Goal: Task Accomplishment & Management: Manage account settings

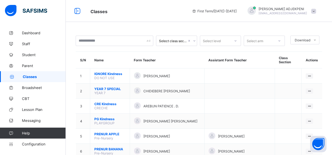
click at [34, 76] on span "Classes" at bounding box center [44, 76] width 43 height 4
click at [105, 39] on input "text" at bounding box center [115, 41] width 78 height 10
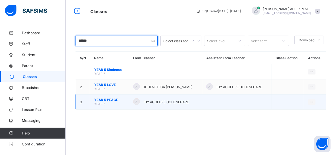
type input "******"
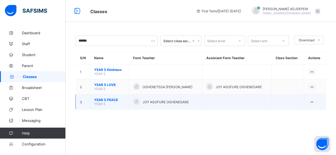
click at [148, 101] on span "JOY AGOFURE OGHENEGARE" at bounding box center [166, 102] width 46 height 4
click at [109, 101] on span "YEAR 5 PEACE" at bounding box center [109, 100] width 31 height 4
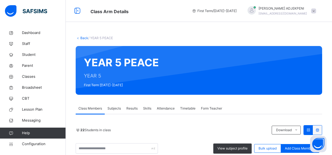
click at [217, 108] on span "Form Teacher" at bounding box center [211, 108] width 21 height 5
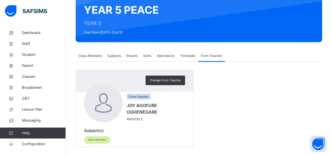
scroll to position [56, 0]
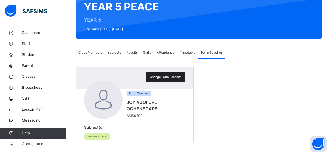
click at [161, 76] on span "Change Form Teacher" at bounding box center [165, 77] width 31 height 5
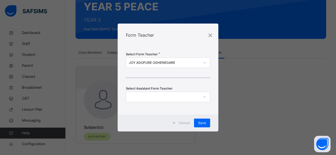
click at [203, 61] on icon at bounding box center [204, 62] width 3 height 5
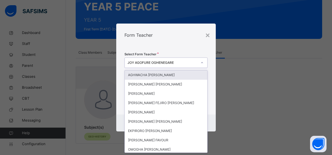
click at [182, 62] on div "JOY AGOFURE OGHENEGARE" at bounding box center [162, 62] width 70 height 5
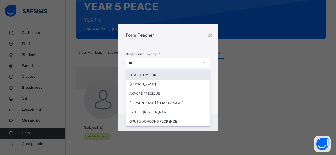
type input "****"
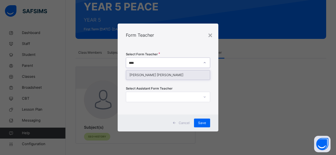
click at [180, 74] on div "ORERO OKEOGHENE DORATHY" at bounding box center [168, 74] width 84 height 9
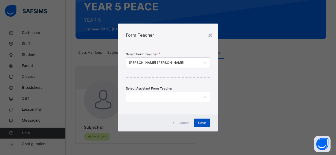
click at [203, 121] on span "Save" at bounding box center [202, 122] width 8 height 5
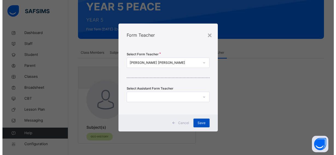
scroll to position [55, 0]
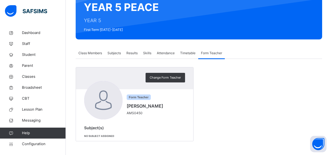
click at [112, 53] on span "Subjects" at bounding box center [113, 53] width 13 height 5
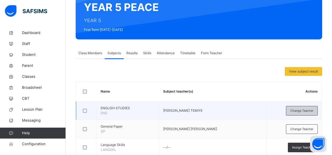
click at [310, 108] on span "Change Teacher" at bounding box center [301, 110] width 23 height 5
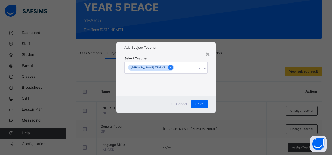
click at [169, 67] on icon at bounding box center [170, 68] width 3 height 4
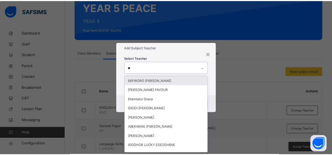
scroll to position [0, 0]
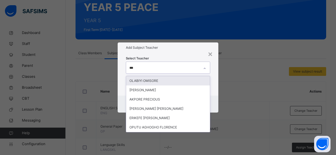
type input "****"
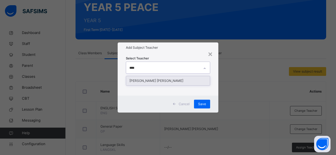
click at [163, 81] on div "ORERO OKEOGHENE DORATHY" at bounding box center [168, 80] width 84 height 9
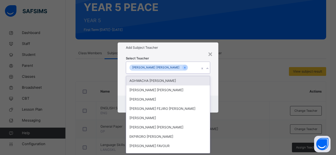
click at [188, 51] on div "Add Subject Teacher" at bounding box center [168, 47] width 101 height 10
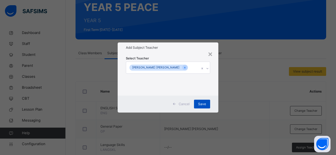
click at [202, 102] on span "Save" at bounding box center [202, 104] width 8 height 5
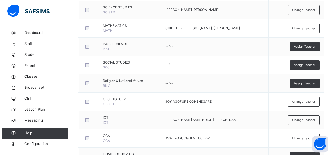
scroll to position [223, 0]
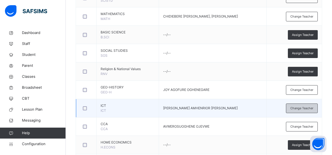
click at [294, 107] on span "Change Teacher" at bounding box center [301, 108] width 23 height 5
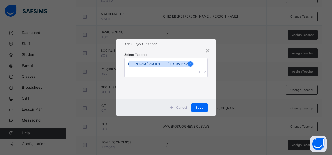
click at [189, 66] on icon at bounding box center [190, 64] width 3 height 4
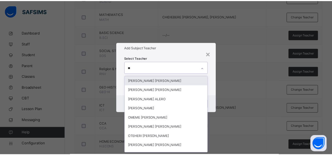
scroll to position [0, 0]
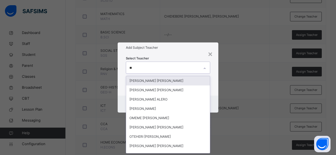
type input "***"
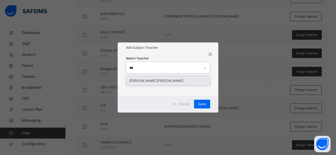
click at [183, 79] on div "ASONYE JOHN CHIBUIHE" at bounding box center [168, 80] width 84 height 9
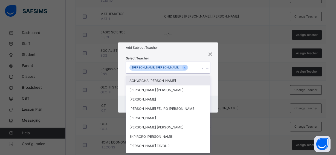
click at [193, 54] on div "Select Teacher option ASONYE JOHN CHIBUIHE, selected. option AGHWACHA ANNA OMOS…" at bounding box center [168, 74] width 101 height 43
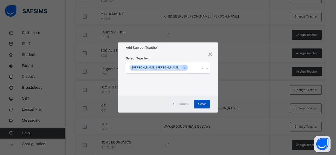
click at [202, 102] on span "Save" at bounding box center [202, 104] width 8 height 5
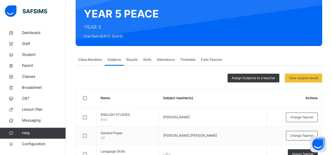
scroll to position [43, 0]
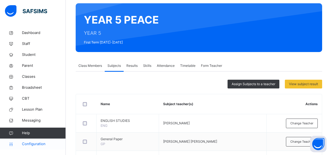
click at [37, 143] on span "Configuration" at bounding box center [44, 143] width 44 height 5
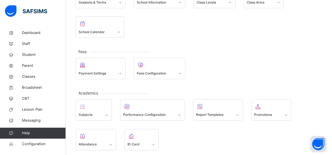
scroll to position [70, 0]
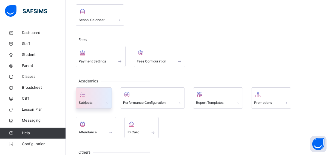
click at [98, 101] on div "Subjects" at bounding box center [94, 103] width 30 height 6
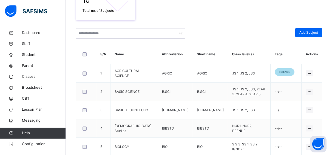
scroll to position [102, 0]
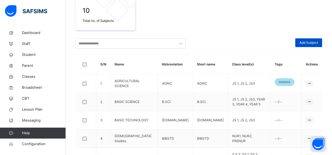
click at [314, 43] on span "Add Subject" at bounding box center [308, 42] width 19 height 5
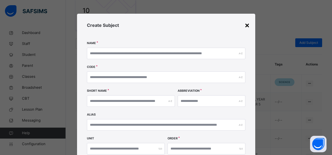
click at [244, 25] on div "×" at bounding box center [246, 25] width 5 height 12
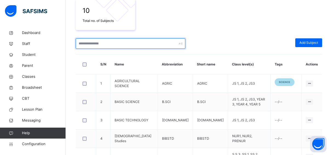
click at [134, 44] on input "text" at bounding box center [131, 43] width 110 height 10
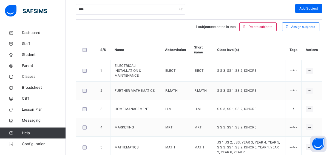
scroll to position [123, 0]
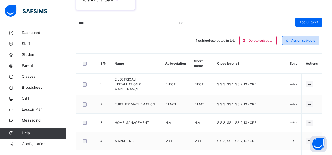
click at [315, 41] on span "Assign subjects" at bounding box center [303, 40] width 24 height 5
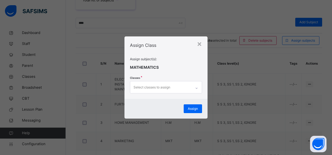
click at [179, 87] on div "Select classes to assign" at bounding box center [160, 87] width 61 height 12
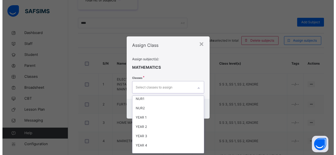
scroll to position [49, 0]
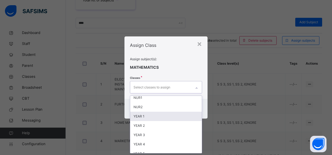
click at [151, 117] on div "YEAR 1" at bounding box center [165, 116] width 71 height 9
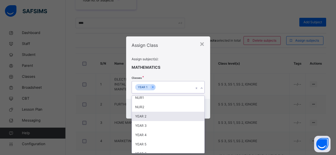
click at [148, 118] on div "YEAR 2" at bounding box center [168, 116] width 73 height 9
click at [148, 118] on div "YEAR 3" at bounding box center [168, 116] width 73 height 9
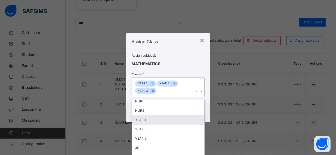
click at [148, 118] on div "YEAR 4" at bounding box center [168, 119] width 73 height 9
click at [148, 119] on div "YEAR 5" at bounding box center [168, 119] width 73 height 9
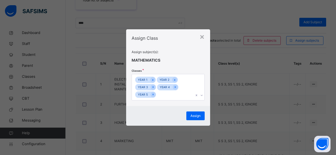
click at [195, 62] on div "Assign subject(s): MATHEMATICS Classes YEAR 1 YEAR 2 YEAR 3 YEAR 4 YEAR 5" at bounding box center [168, 75] width 73 height 51
click at [195, 114] on span "Assign" at bounding box center [196, 115] width 10 height 5
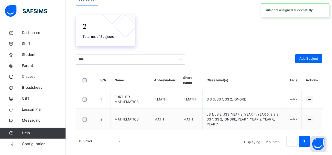
scroll to position [83, 0]
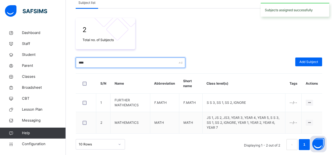
click at [89, 63] on input "****" at bounding box center [131, 63] width 110 height 10
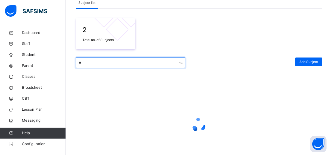
type input "*"
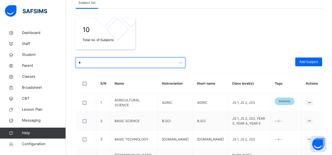
click at [85, 62] on input "*" at bounding box center [131, 63] width 110 height 10
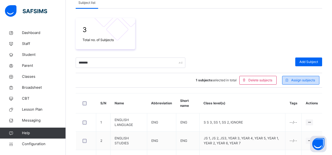
click at [312, 80] on span "Assign subjects" at bounding box center [303, 80] width 24 height 5
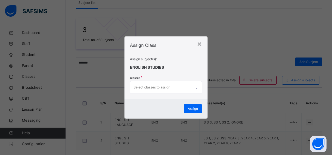
click at [149, 86] on div "Select classes to assign" at bounding box center [151, 87] width 37 height 10
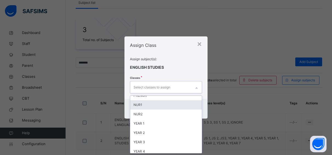
scroll to position [49, 0]
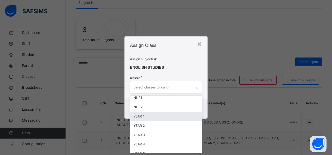
click at [165, 116] on div "YEAR 1" at bounding box center [165, 116] width 71 height 9
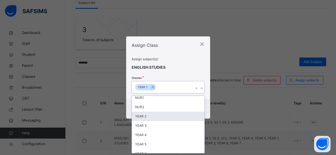
click at [159, 115] on div "YEAR 2" at bounding box center [168, 116] width 73 height 9
click at [159, 115] on div "YEAR 3" at bounding box center [168, 116] width 73 height 9
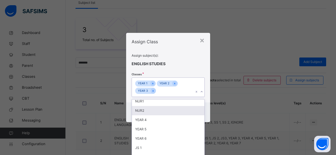
click at [159, 115] on div "NUR2" at bounding box center [168, 110] width 73 height 9
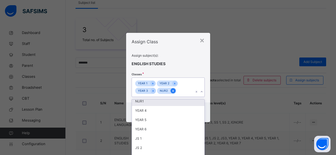
click at [172, 90] on icon at bounding box center [173, 91] width 3 height 4
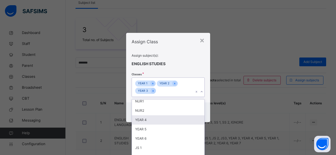
click at [155, 118] on div "YEAR 4" at bounding box center [168, 119] width 73 height 9
click at [154, 119] on div "YEAR 5" at bounding box center [168, 119] width 73 height 9
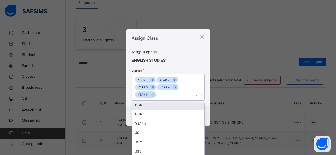
click at [181, 61] on div "Assign subject(s): ENGLISH STUDIES Classes option YEAR 5, selected. option NUR1…" at bounding box center [168, 75] width 73 height 51
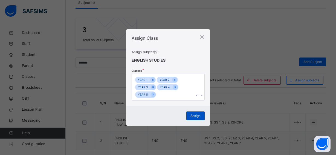
click at [192, 114] on span "Assign" at bounding box center [196, 115] width 10 height 5
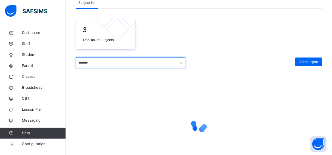
click at [159, 63] on input "*******" at bounding box center [131, 63] width 110 height 10
type input "*"
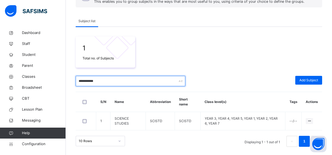
scroll to position [65, 0]
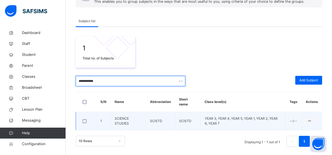
type input "**********"
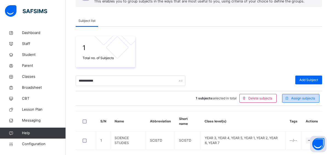
click at [309, 95] on div "Assign subjects" at bounding box center [300, 98] width 37 height 9
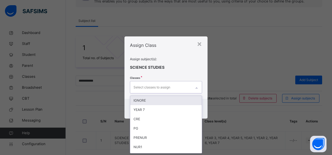
click at [176, 87] on div "Select classes to assign" at bounding box center [160, 87] width 61 height 12
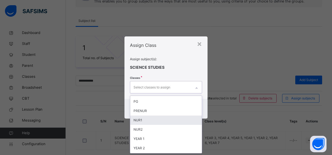
scroll to position [37, 0]
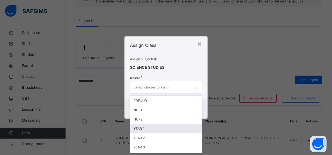
click at [165, 126] on div "YEAR 1" at bounding box center [165, 128] width 71 height 9
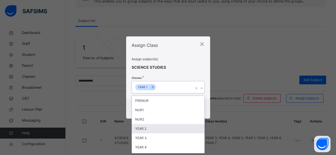
click at [164, 128] on div "YEAR 2" at bounding box center [168, 128] width 73 height 9
click at [164, 128] on div "YEAR 3" at bounding box center [168, 128] width 73 height 9
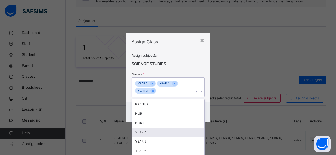
click at [164, 128] on div "YEAR 4" at bounding box center [168, 132] width 73 height 9
click at [164, 130] on div "YEAR 5" at bounding box center [168, 132] width 73 height 9
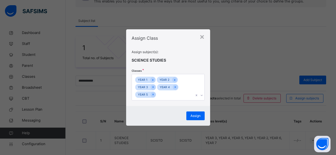
click at [185, 68] on span at bounding box center [168, 68] width 73 height 11
click at [195, 113] on div "Assign" at bounding box center [195, 115] width 18 height 9
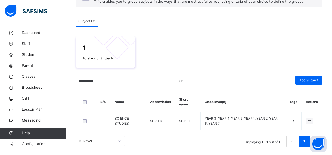
scroll to position [65, 0]
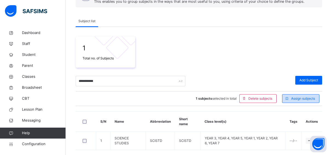
click at [299, 98] on span "Assign subjects" at bounding box center [303, 98] width 24 height 5
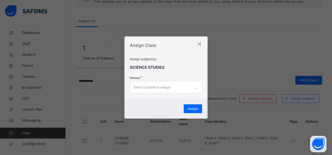
click at [156, 86] on div "Select classes to assign" at bounding box center [151, 87] width 37 height 10
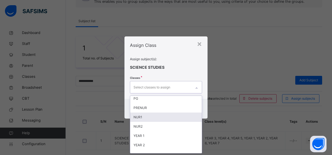
scroll to position [37, 0]
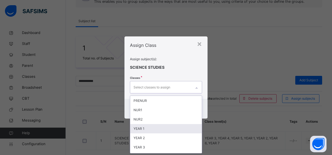
click at [165, 129] on div "YEAR 1" at bounding box center [165, 128] width 71 height 9
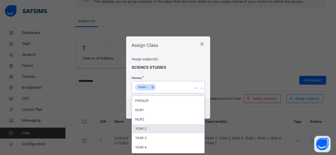
click at [162, 130] on div "YEAR 2" at bounding box center [168, 128] width 73 height 9
click at [162, 130] on div "YEAR 3" at bounding box center [168, 128] width 73 height 9
click at [162, 133] on div "YEAR 4" at bounding box center [168, 137] width 73 height 9
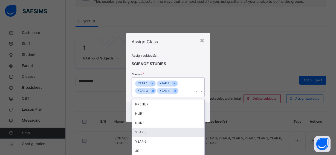
click at [162, 130] on div "YEAR 5" at bounding box center [168, 132] width 73 height 9
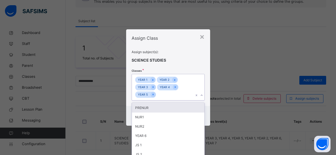
click at [186, 56] on span at bounding box center [168, 55] width 73 height 3
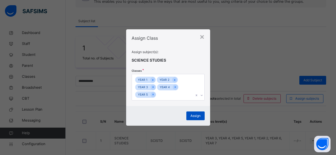
click at [192, 115] on span "Assign" at bounding box center [196, 115] width 10 height 5
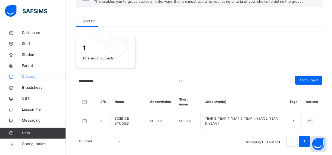
click at [35, 74] on span "Classes" at bounding box center [44, 76] width 44 height 5
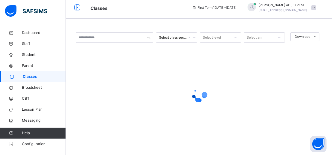
scroll to position [3, 0]
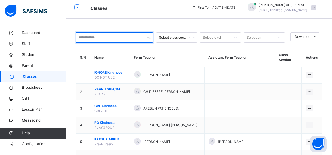
click at [101, 39] on input "text" at bounding box center [115, 37] width 78 height 10
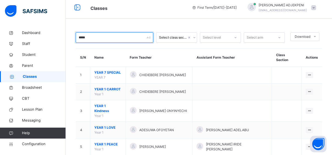
type input "******"
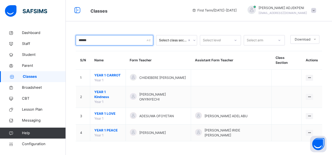
scroll to position [0, 0]
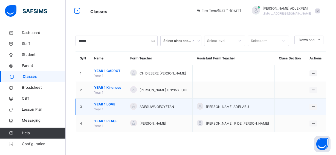
click at [113, 103] on span "YEAR 1 LOVE" at bounding box center [108, 104] width 28 height 5
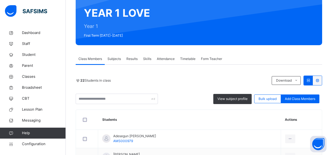
scroll to position [56, 0]
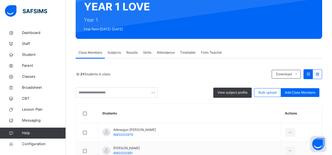
click at [115, 54] on span "Subjects" at bounding box center [113, 52] width 13 height 5
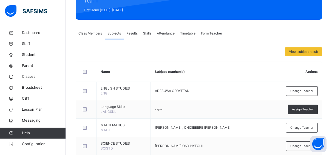
scroll to position [84, 0]
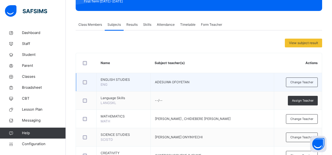
click at [185, 81] on span "ADESUWA OFOYETAN" at bounding box center [172, 82] width 35 height 4
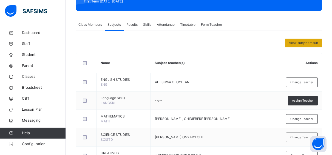
click at [304, 41] on span "View subject result" at bounding box center [303, 43] width 29 height 5
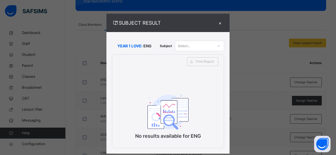
click at [222, 23] on div "×" at bounding box center [220, 22] width 8 height 7
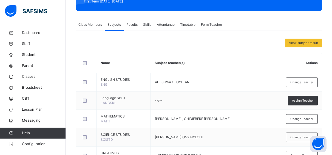
click at [94, 25] on span "Class Members" at bounding box center [90, 24] width 24 height 5
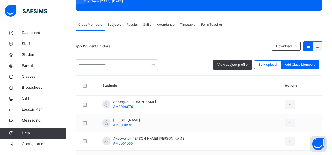
click at [113, 23] on span "Subjects" at bounding box center [113, 24] width 13 height 5
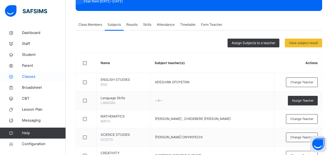
click at [34, 76] on span "Classes" at bounding box center [44, 76] width 44 height 5
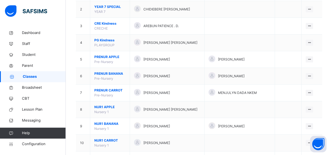
scroll to position [87, 0]
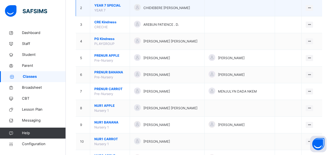
click at [114, 6] on span "YEAR 7 SPECIAL" at bounding box center [109, 5] width 31 height 5
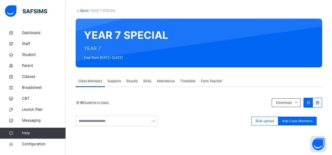
scroll to position [45, 0]
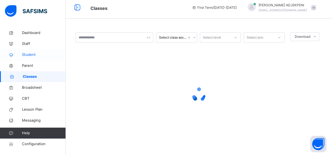
scroll to position [3, 0]
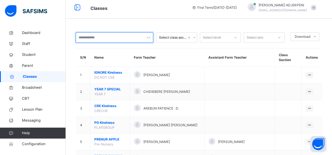
click at [92, 37] on input "text" at bounding box center [115, 37] width 78 height 10
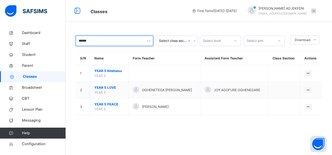
scroll to position [0, 0]
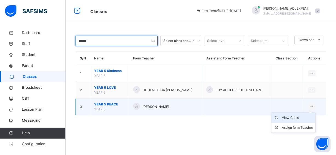
type input "******"
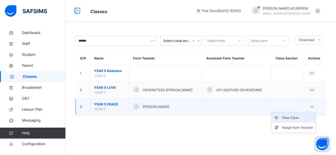
click at [296, 118] on div "View Class" at bounding box center [297, 117] width 31 height 5
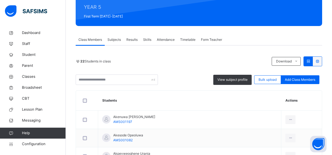
scroll to position [56, 0]
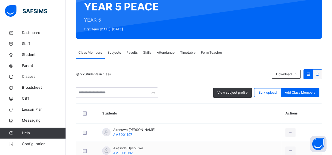
click at [114, 53] on span "Subjects" at bounding box center [113, 52] width 13 height 5
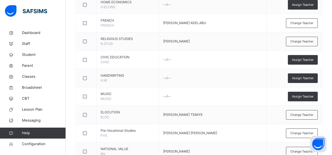
scroll to position [364, 0]
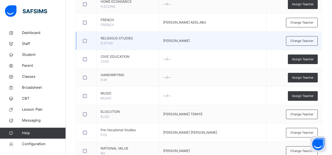
drag, startPoint x: 334, startPoint y: 152, endPoint x: 325, endPoint y: 22, distance: 130.1
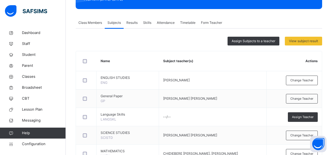
scroll to position [0, 0]
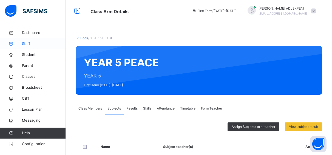
click at [28, 43] on span "Staff" at bounding box center [44, 43] width 44 height 5
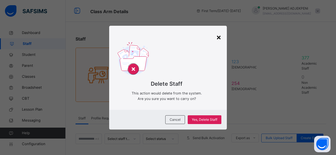
click at [217, 36] on div "×" at bounding box center [218, 37] width 5 height 12
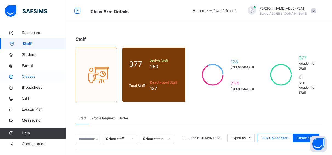
click at [24, 77] on span "Classes" at bounding box center [44, 76] width 44 height 5
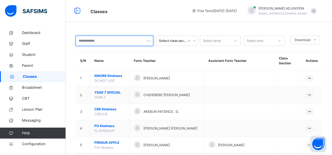
click at [127, 40] on input "text" at bounding box center [115, 41] width 78 height 10
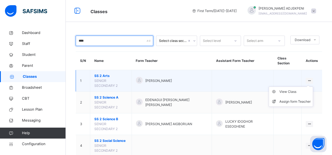
type input "****"
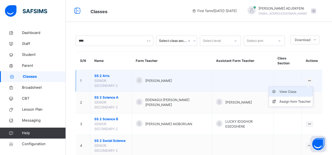
drag, startPoint x: 314, startPoint y: 80, endPoint x: 297, endPoint y: 91, distance: 19.2
click at [305, 84] on div "View Class Assign form Teacher" at bounding box center [308, 81] width 7 height 6
click at [297, 91] on div "View Class" at bounding box center [294, 91] width 31 height 5
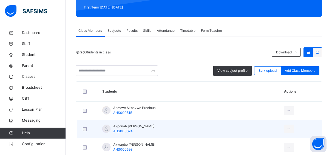
scroll to position [84, 0]
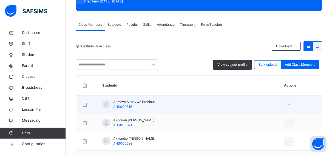
click at [289, 107] on td "View Profile Remove from Class Transfer Student" at bounding box center [301, 105] width 42 height 18
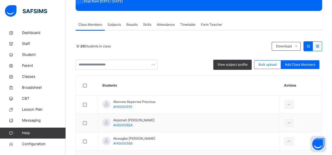
click at [113, 25] on span "Subjects" at bounding box center [113, 24] width 13 height 5
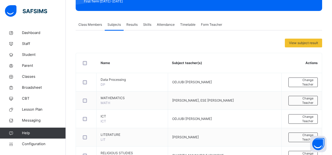
click at [133, 22] on span "Results" at bounding box center [131, 24] width 11 height 5
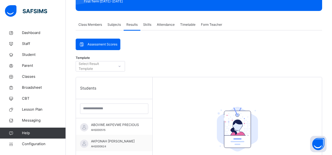
click at [117, 25] on span "Subjects" at bounding box center [113, 24] width 13 height 5
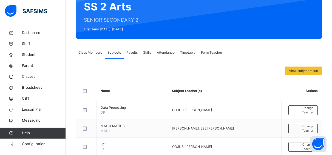
scroll to position [70, 0]
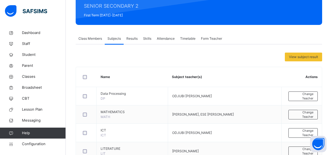
click at [134, 39] on span "Results" at bounding box center [131, 38] width 11 height 5
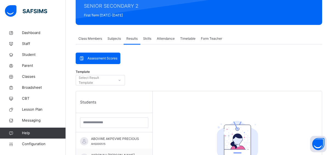
click at [142, 39] on div "Skills" at bounding box center [147, 38] width 14 height 11
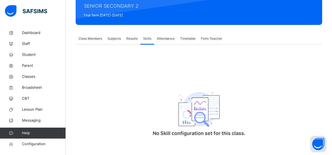
click at [165, 40] on span "Attendance" at bounding box center [166, 38] width 18 height 5
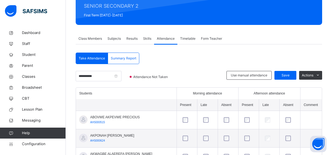
click at [188, 39] on span "Timetable" at bounding box center [187, 38] width 15 height 5
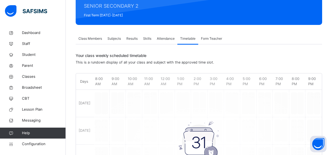
click at [205, 38] on span "Form Teacher" at bounding box center [211, 38] width 21 height 5
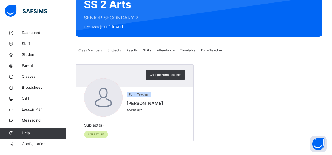
click at [91, 48] on span "Class Members" at bounding box center [90, 50] width 24 height 5
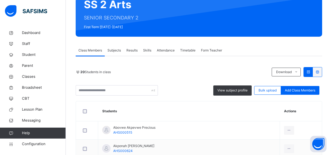
click at [114, 50] on span "Subjects" at bounding box center [113, 50] width 13 height 5
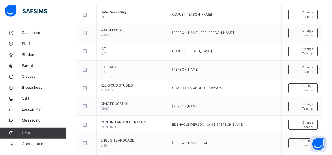
scroll to position [0, 0]
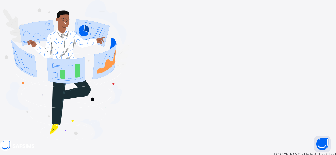
type input "**********"
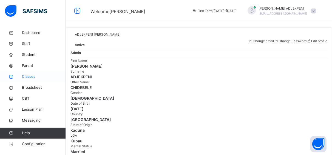
click at [31, 75] on span "Classes" at bounding box center [44, 76] width 44 height 5
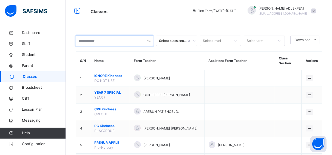
click at [101, 43] on input "text" at bounding box center [115, 41] width 78 height 10
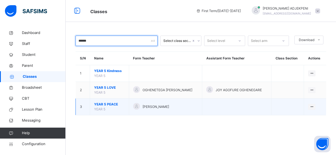
type input "******"
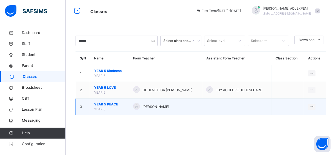
click at [153, 108] on span "OKEOGHENE ORERO DORATHY" at bounding box center [156, 106] width 27 height 5
click at [154, 107] on span "OKEOGHENE ORERO DORATHY" at bounding box center [156, 106] width 27 height 5
click at [106, 103] on span "YEAR 5 PEACE" at bounding box center [109, 104] width 31 height 5
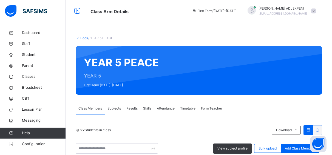
click at [208, 108] on span "Form Teacher" at bounding box center [211, 108] width 21 height 5
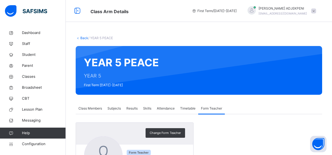
click at [117, 107] on span "Subjects" at bounding box center [113, 108] width 13 height 5
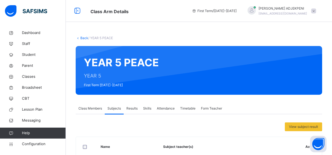
click at [117, 108] on span "Subjects" at bounding box center [113, 108] width 13 height 5
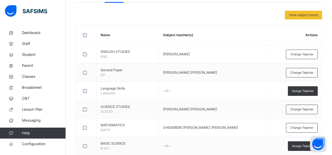
scroll to position [126, 0]
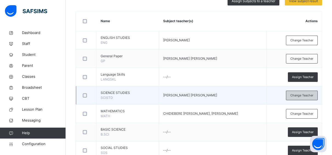
click at [303, 95] on span "Change Teacher" at bounding box center [301, 95] width 23 height 5
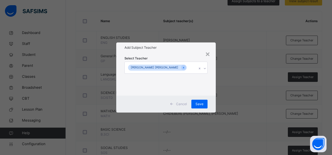
click at [181, 67] on div "EHIE UTOMOIBOR ANGELA" at bounding box center [161, 68] width 72 height 12
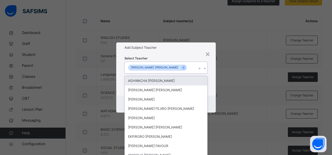
scroll to position [0, 0]
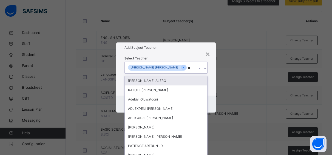
type input "***"
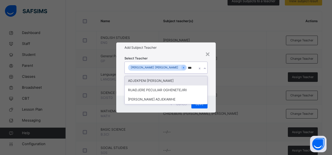
click at [177, 79] on div "ADJEKPENI JANE CHIDEBELE" at bounding box center [166, 80] width 82 height 9
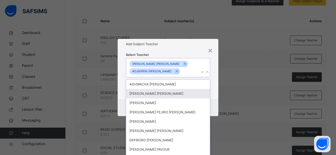
click at [196, 53] on div "Select Teacher option ADJEKPENI JANE CHIDEBELE, selected. option JIMOH OLUWASEU…" at bounding box center [168, 74] width 84 height 45
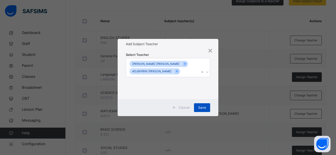
click at [202, 106] on span "Save" at bounding box center [202, 107] width 8 height 5
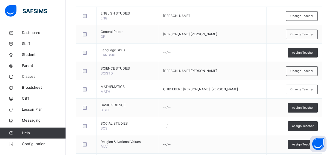
scroll to position [150, 0]
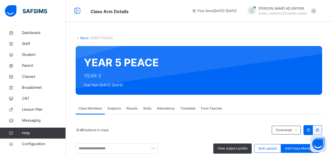
click at [116, 107] on span "Subjects" at bounding box center [113, 108] width 13 height 5
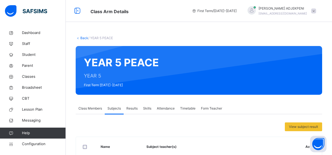
click at [116, 108] on span "Subjects" at bounding box center [113, 108] width 13 height 5
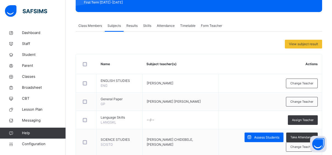
scroll to position [84, 0]
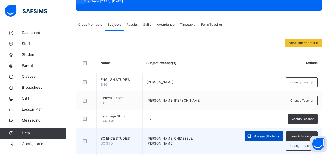
click at [276, 138] on span "Assess Students" at bounding box center [266, 136] width 25 height 5
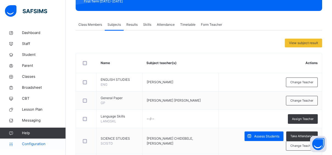
click at [26, 145] on span "Configuration" at bounding box center [44, 143] width 44 height 5
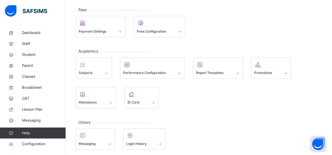
scroll to position [103, 0]
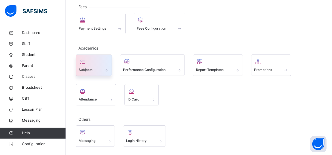
click at [98, 65] on div at bounding box center [94, 62] width 30 height 8
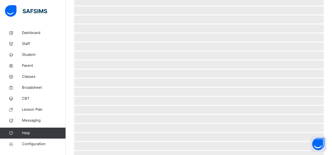
scroll to position [70, 0]
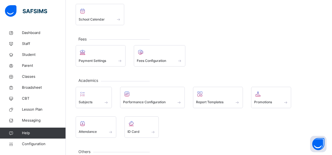
scroll to position [103, 0]
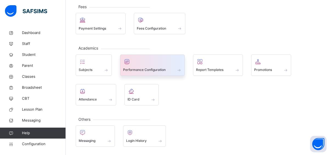
click at [150, 68] on span "Performance Configuration" at bounding box center [144, 69] width 42 height 5
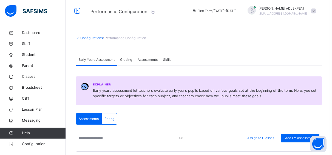
click at [147, 59] on span "Assessments" at bounding box center [147, 59] width 20 height 5
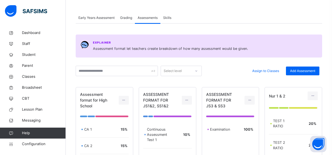
scroll to position [28, 0]
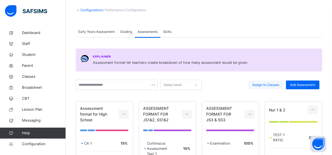
click at [269, 84] on span "Assign to Classes" at bounding box center [265, 84] width 27 height 5
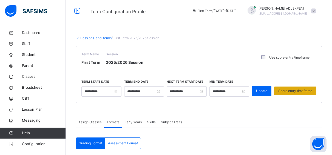
click at [291, 88] on div "Score entry timeframe" at bounding box center [295, 91] width 42 height 9
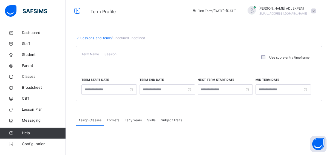
type input "**********"
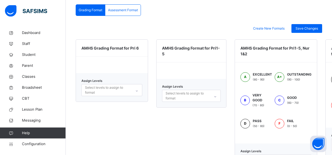
scroll to position [140, 0]
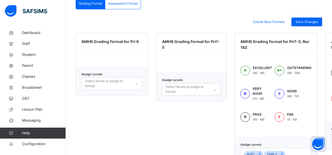
click at [137, 82] on icon at bounding box center [136, 84] width 3 height 5
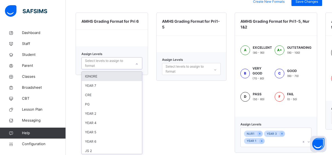
scroll to position [161, 0]
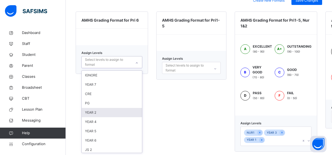
click at [124, 112] on div "YEAR 2" at bounding box center [112, 112] width 60 height 9
click at [124, 113] on div "YEAR 4" at bounding box center [112, 112] width 60 height 9
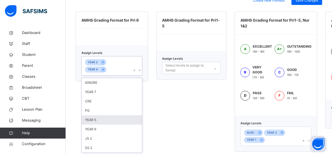
click at [114, 115] on div "YEAR 5" at bounding box center [112, 119] width 60 height 9
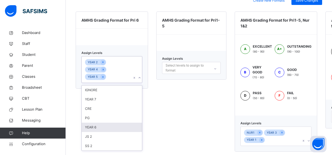
click at [141, 75] on icon at bounding box center [139, 77] width 3 height 5
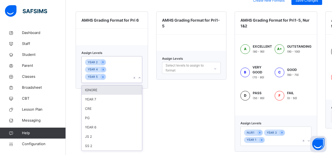
click at [141, 75] on icon at bounding box center [139, 77] width 3 height 5
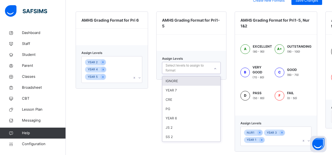
click at [217, 68] on icon at bounding box center [214, 68] width 3 height 5
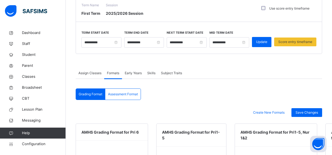
scroll to position [35, 0]
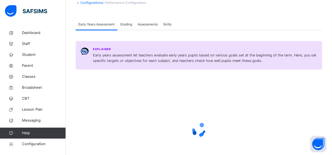
scroll to position [28, 0]
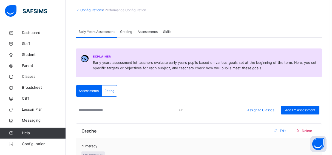
click at [125, 32] on span "Grading" at bounding box center [126, 31] width 12 height 5
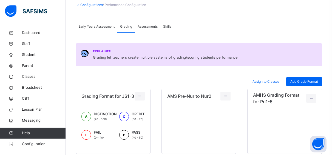
scroll to position [33, 0]
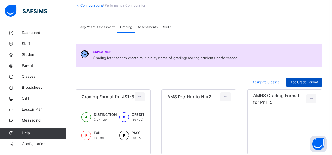
click at [302, 84] on span "Add Grade Format" at bounding box center [304, 82] width 28 height 5
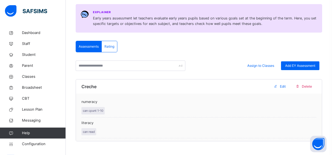
scroll to position [74, 0]
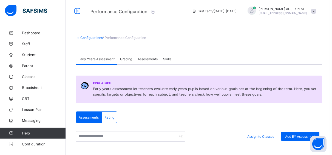
click at [147, 59] on span "Assessments" at bounding box center [147, 59] width 20 height 4
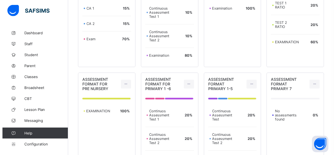
scroll to position [158, 0]
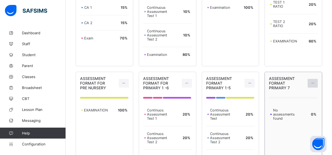
click at [315, 83] on icon at bounding box center [312, 83] width 5 height 4
click at [313, 105] on div "Delete Assessment" at bounding box center [300, 105] width 29 height 5
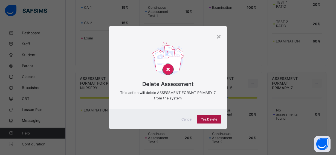
click at [216, 117] on div "Yes, Delete" at bounding box center [209, 119] width 25 height 9
click at [212, 117] on div "Yes, Delete" at bounding box center [209, 119] width 25 height 9
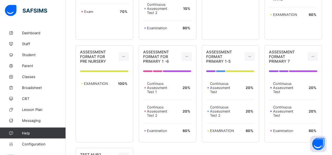
scroll to position [196, 0]
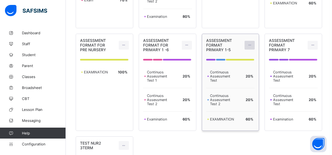
click at [252, 44] on icon at bounding box center [249, 45] width 5 height 4
click at [247, 56] on div "Edit Assessment" at bounding box center [237, 57] width 29 height 5
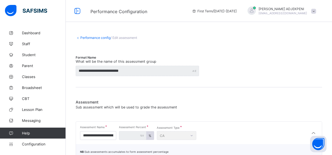
type input "**********"
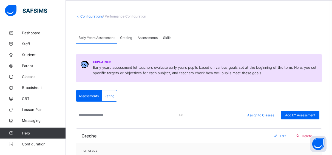
scroll to position [19, 0]
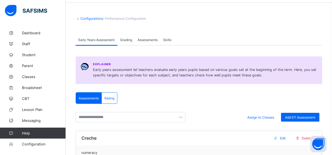
click at [153, 39] on span "Assessments" at bounding box center [147, 40] width 20 height 4
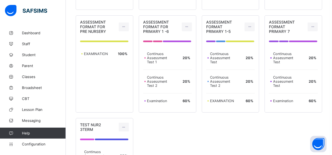
scroll to position [229, 0]
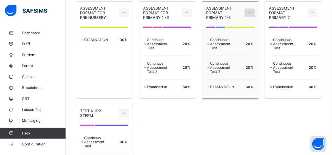
click at [252, 15] on div at bounding box center [249, 12] width 10 height 9
click at [243, 25] on div "Edit Assessment" at bounding box center [237, 24] width 29 height 5
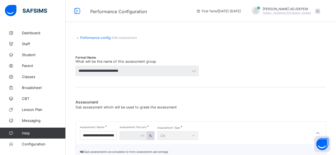
type input "**********"
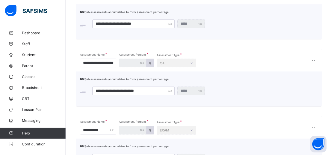
scroll to position [154, 0]
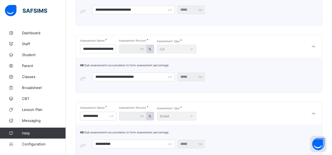
drag, startPoint x: 334, startPoint y: 152, endPoint x: 332, endPoint y: 59, distance: 93.1
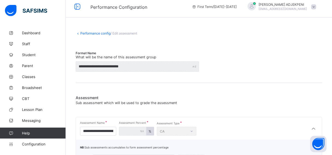
scroll to position [0, 0]
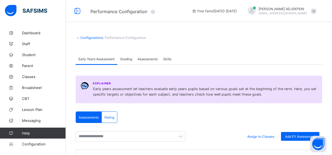
click at [151, 58] on span "Assessments" at bounding box center [147, 59] width 20 height 4
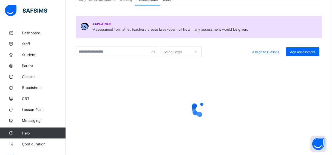
scroll to position [70, 0]
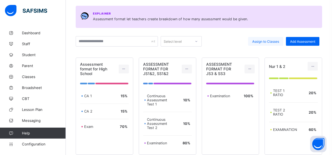
click at [268, 41] on span "Assign to Classes" at bounding box center [265, 41] width 27 height 4
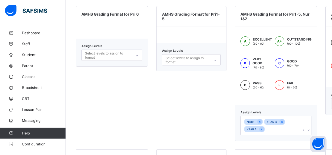
scroll to position [177, 0]
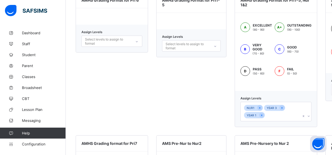
click at [311, 116] on div "NUR1 YEAR 3 YEAR 1" at bounding box center [275, 111] width 71 height 19
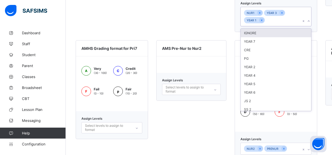
scroll to position [3, 0]
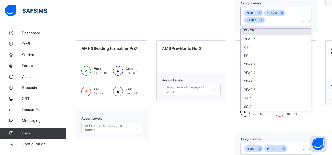
click at [317, 30] on div "Assign Levels option IGNORE focused, 1 of 10. 10 results available. Use Up and …" at bounding box center [275, 14] width 82 height 36
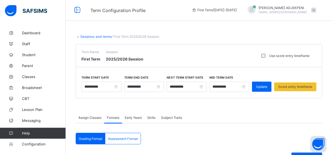
scroll to position [0, 0]
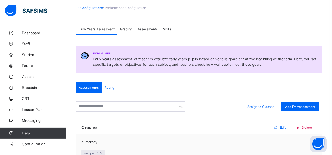
scroll to position [12, 0]
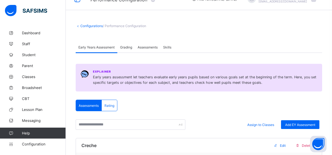
click at [149, 47] on span "Assessments" at bounding box center [147, 47] width 20 height 4
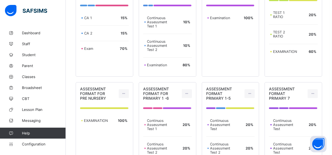
scroll to position [151, 0]
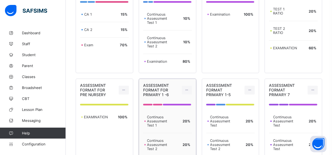
click at [171, 83] on div "ASSESSMENT FORMAT FOR PRIMARY 1 -6" at bounding box center [167, 90] width 57 height 22
click at [236, 85] on div "ASSESSMENT FORMAT PRIMARY 1-5" at bounding box center [222, 90] width 32 height 14
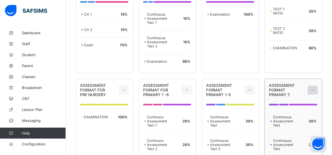
click at [315, 90] on icon at bounding box center [312, 90] width 5 height 4
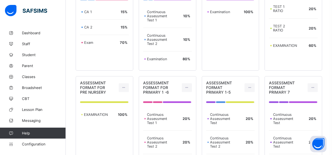
scroll to position [148, 0]
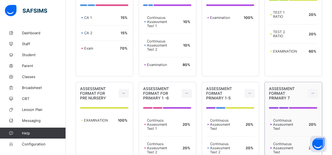
click at [314, 114] on div "Continuous Assessment Test 20 %" at bounding box center [293, 125] width 49 height 24
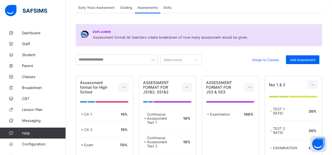
scroll to position [50, 0]
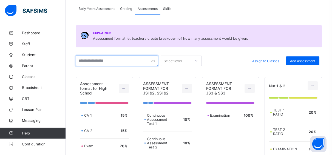
click at [100, 61] on input "text" at bounding box center [117, 61] width 82 height 10
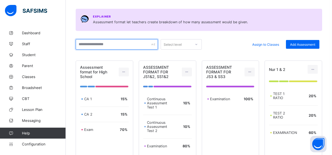
scroll to position [60, 0]
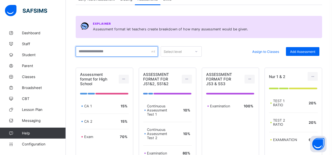
click at [123, 51] on input "text" at bounding box center [117, 51] width 82 height 10
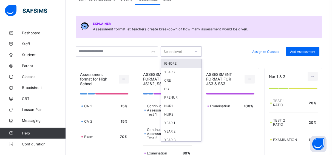
click at [197, 50] on icon at bounding box center [195, 51] width 3 height 5
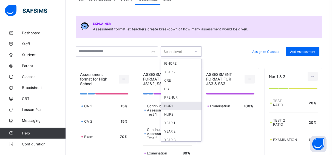
click at [173, 105] on div "NUR1" at bounding box center [181, 106] width 41 height 8
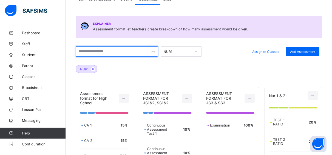
click at [134, 51] on input "text" at bounding box center [117, 51] width 82 height 10
type input "********"
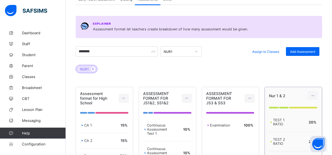
click at [283, 106] on div "TEST 1 RATIO 20 % TEST 2 RATIO 20 % EXAMINATION 60 %" at bounding box center [293, 137] width 57 height 66
click at [284, 103] on div "Nur 1 & 2" at bounding box center [293, 95] width 57 height 17
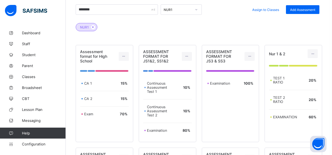
scroll to position [116, 0]
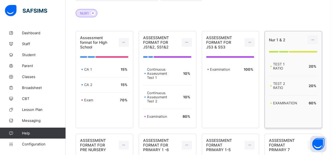
click at [303, 122] on div "Nur 1 & 2 TEST 1 RATIO 20 % TEST 2 RATIO 20 % EXAMINATION 60 %" at bounding box center [293, 79] width 58 height 97
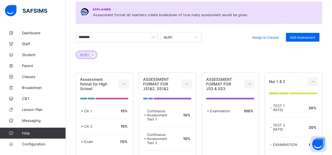
scroll to position [74, 0]
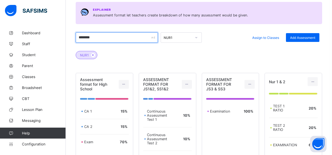
click at [138, 36] on input "********" at bounding box center [117, 37] width 82 height 10
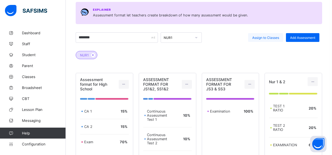
click at [266, 35] on div "Assign to Classes" at bounding box center [265, 37] width 35 height 9
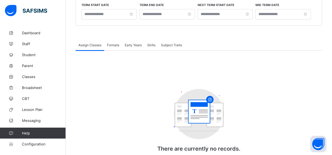
type input "**********"
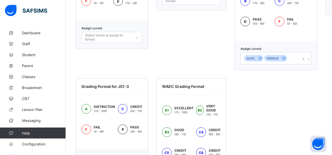
scroll to position [363, 0]
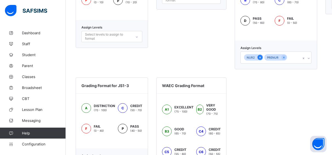
click at [261, 57] on icon at bounding box center [259, 58] width 3 height 4
click at [264, 57] on icon at bounding box center [263, 58] width 3 height 4
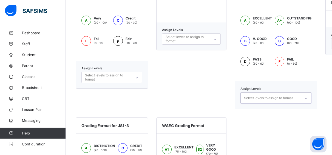
scroll to position [318, 0]
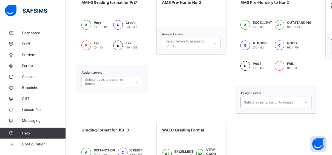
click at [309, 102] on div "option PRENUR, deselected. 0 results available. Select is focused ,type to refi…" at bounding box center [275, 102] width 71 height 11
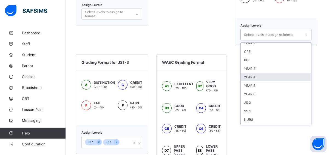
scroll to position [20, 0]
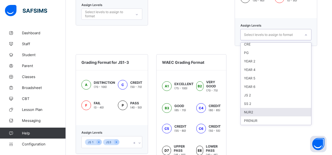
click at [267, 111] on div "NUR2" at bounding box center [275, 112] width 70 height 8
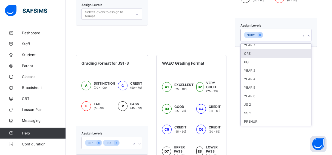
scroll to position [0, 0]
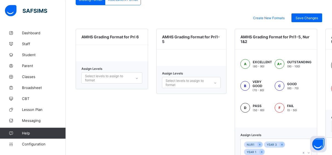
scroll to position [139, 0]
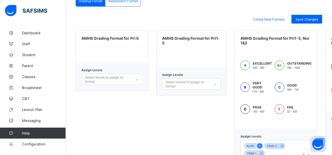
click at [261, 145] on icon at bounding box center [259, 146] width 3 height 4
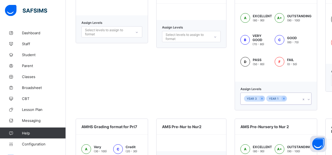
scroll to position [195, 0]
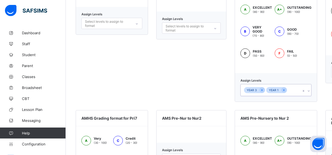
click at [311, 90] on div "option NUR1, deselected. 0 results available. Select is focused ,type to refine…" at bounding box center [275, 90] width 71 height 12
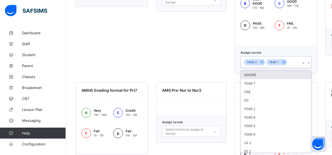
scroll to position [223, 0]
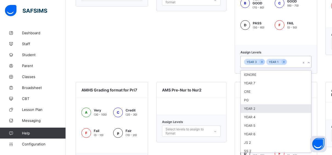
click at [269, 108] on div "YEAR 2" at bounding box center [275, 108] width 70 height 8
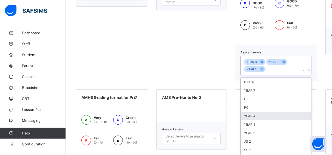
click at [260, 115] on div "YEAR 4" at bounding box center [275, 116] width 70 height 8
click at [258, 115] on div "YEAR 5" at bounding box center [275, 116] width 70 height 8
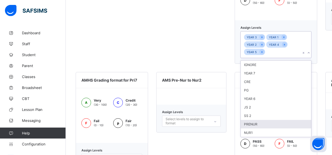
scroll to position [265, 0]
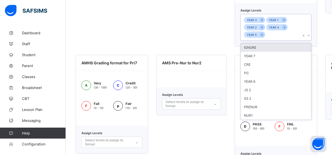
click at [310, 36] on icon at bounding box center [308, 35] width 3 height 5
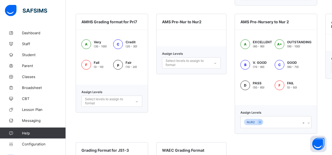
scroll to position [321, 0]
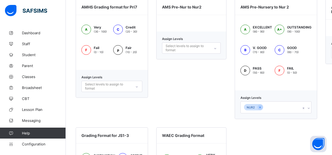
click at [311, 108] on div "NUR2" at bounding box center [275, 107] width 71 height 12
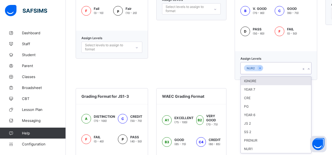
scroll to position [360, 0]
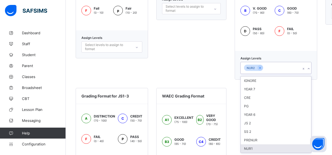
click at [263, 148] on div "NUR1" at bounding box center [275, 148] width 70 height 8
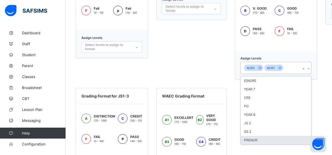
click at [210, 68] on div "AMS Pre-Nur to Nur2 Assign Levels Select levels to assign to format" at bounding box center [191, 19] width 70 height 120
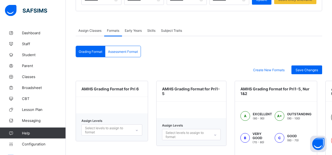
scroll to position [76, 0]
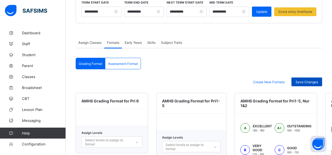
click at [308, 82] on span "Save Changes" at bounding box center [306, 82] width 22 height 4
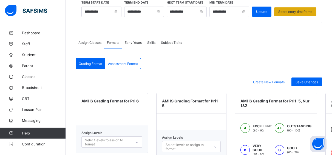
click at [307, 12] on span "Score entry timeframe" at bounding box center [295, 12] width 34 height 4
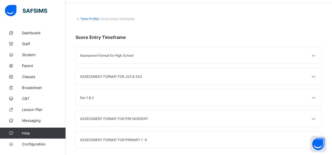
scroll to position [24, 0]
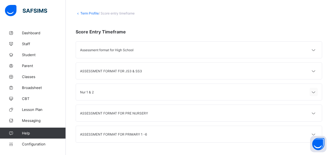
click at [316, 91] on icon at bounding box center [313, 92] width 7 height 5
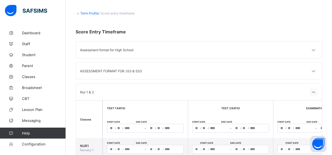
click at [316, 91] on icon at bounding box center [313, 92] width 7 height 5
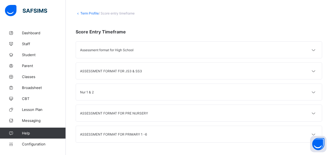
click at [182, 91] on div "Nur 1 & 2" at bounding box center [139, 92] width 119 height 4
click at [162, 114] on div "ASSESSMENT FORMAT FOR PRE NURSERY" at bounding box center [139, 113] width 119 height 4
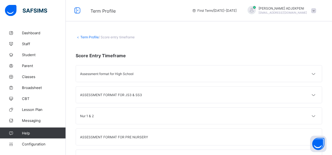
scroll to position [0, 0]
drag, startPoint x: 333, startPoint y: 1, endPoint x: 335, endPoint y: 11, distance: 10.2
click at [116, 36] on span "/ Score entry timeframe" at bounding box center [117, 38] width 36 height 4
click at [128, 37] on span "/ Score entry timeframe" at bounding box center [117, 38] width 36 height 4
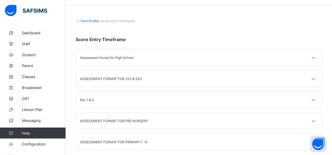
scroll to position [24, 0]
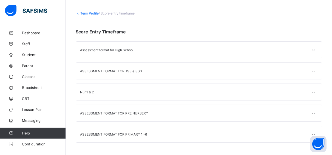
click at [317, 112] on icon at bounding box center [313, 113] width 7 height 5
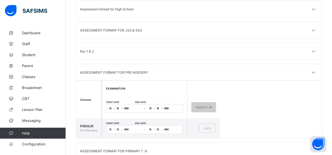
scroll to position [82, 0]
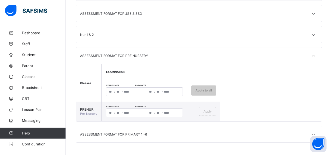
click at [182, 134] on div "ASSESSMENT FORMAT FOR PRIMARY 1 -6" at bounding box center [139, 134] width 119 height 4
click at [317, 132] on icon at bounding box center [313, 134] width 7 height 5
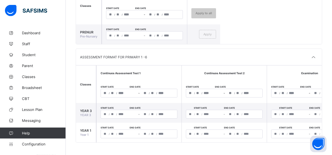
scroll to position [164, 0]
click at [111, 89] on input "number" at bounding box center [113, 93] width 4 height 8
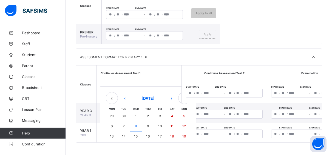
click at [130, 121] on button "8" at bounding box center [136, 126] width 12 height 10
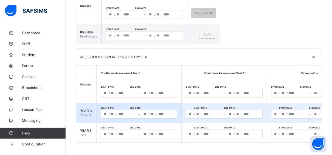
click at [82, 109] on span "YEAR 3" at bounding box center [86, 111] width 12 height 4
click at [84, 109] on span "YEAR 3" at bounding box center [86, 111] width 12 height 4
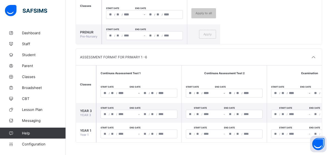
click at [82, 83] on span "Classes" at bounding box center [85, 84] width 11 height 3
click at [102, 89] on div "/ /" at bounding box center [119, 93] width 36 height 8
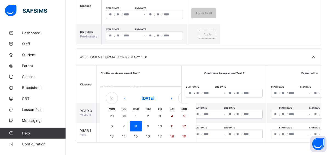
click at [130, 121] on button "8" at bounding box center [136, 126] width 12 height 10
type input "**********"
type input "**"
type input "*"
type input "****"
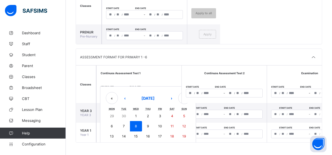
type input "**********"
type input "**"
type input "*"
type input "****"
click at [151, 89] on input "*" at bounding box center [153, 93] width 4 height 8
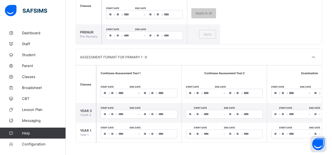
click at [323, 134] on td "Start date End date / / – / /" at bounding box center [308, 133] width 85 height 20
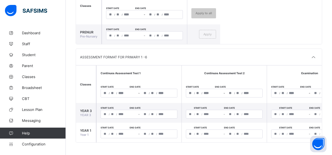
click at [158, 89] on input "****" at bounding box center [162, 93] width 9 height 8
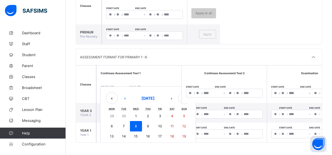
click at [182, 134] on abbr "19" at bounding box center [184, 136] width 4 height 4
click at [159, 72] on th "Continuos Assessment Test 1" at bounding box center [138, 72] width 85 height 15
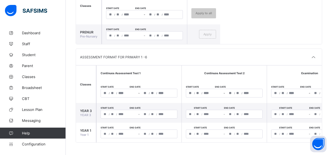
click at [79, 68] on th "Classes" at bounding box center [86, 84] width 20 height 38
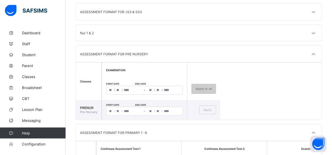
scroll to position [61, 0]
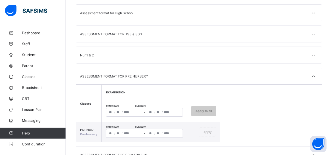
click at [259, 56] on div "Nur 1 & 2" at bounding box center [199, 55] width 246 height 16
click at [317, 54] on icon at bounding box center [313, 55] width 7 height 5
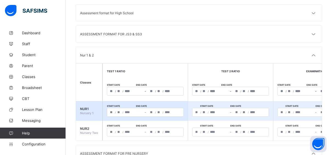
click at [84, 110] on span "NUR1" at bounding box center [89, 109] width 18 height 4
click at [107, 107] on span "Start date" at bounding box center [121, 106] width 29 height 3
click at [107, 110] on div "/ /" at bounding box center [125, 112] width 36 height 8
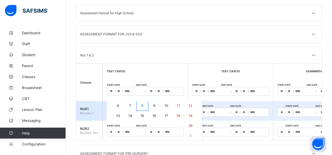
click at [136, 102] on button "8" at bounding box center [142, 106] width 12 height 10
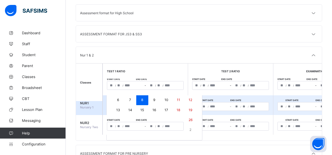
click at [136, 97] on button "8" at bounding box center [142, 100] width 12 height 10
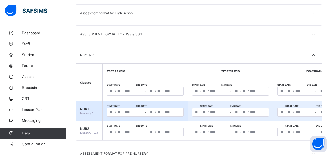
type input "**********"
type input "**"
type input "*"
type input "****"
type input "**********"
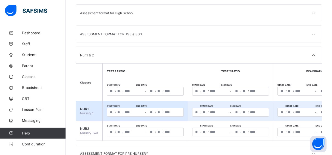
type input "**"
type input "*"
type input "****"
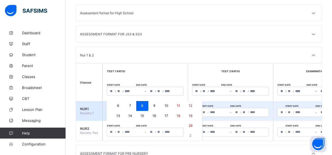
click at [157, 109] on input "*" at bounding box center [159, 112] width 4 height 8
click at [184, 123] on button "26" at bounding box center [190, 126] width 12 height 10
click at [188, 123] on td "Start date End date / / – / /" at bounding box center [230, 131] width 85 height 20
type input "**********"
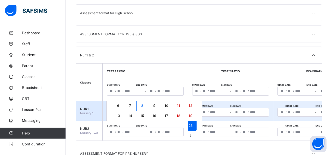
type input "**"
type input "**********"
type input "**"
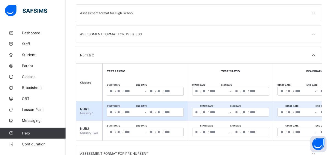
click at [122, 111] on span "/" at bounding box center [122, 112] width 1 height 3
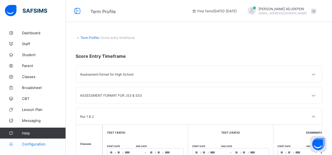
click at [37, 143] on span "Configuration" at bounding box center [44, 144] width 44 height 4
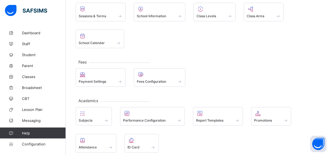
scroll to position [56, 0]
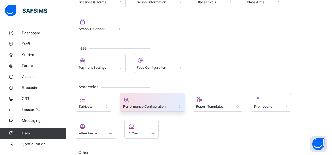
click at [159, 105] on span "Performance Configuration" at bounding box center [144, 106] width 42 height 4
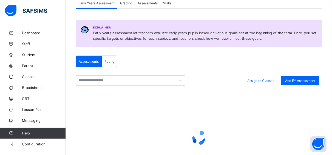
click at [129, 3] on span "Grading" at bounding box center [126, 3] width 12 height 4
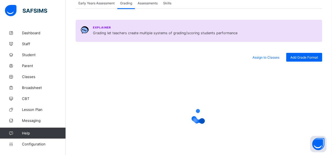
click at [167, 2] on span "Skills" at bounding box center [167, 3] width 8 height 4
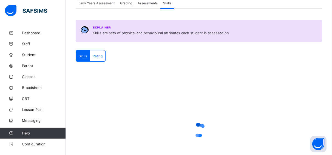
click at [93, 55] on span "Rating" at bounding box center [98, 56] width 10 height 4
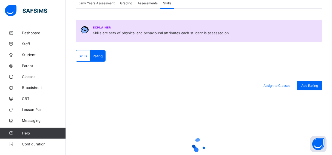
click at [83, 55] on span "Skills" at bounding box center [83, 56] width 8 height 4
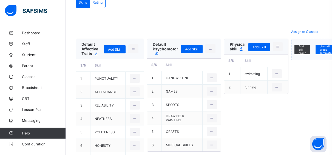
scroll to position [109, 0]
click at [114, 50] on span "Add Skill" at bounding box center [114, 50] width 13 height 4
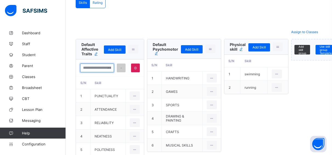
click at [97, 65] on input "text" at bounding box center [97, 68] width 34 height 9
click at [302, 48] on span "Add skill group" at bounding box center [302, 50] width 8 height 10
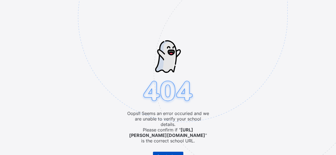
click at [165, 154] on span "Go to Login" at bounding box center [166, 156] width 18 height 4
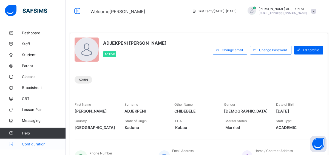
click at [36, 143] on span "Configuration" at bounding box center [44, 144] width 44 height 4
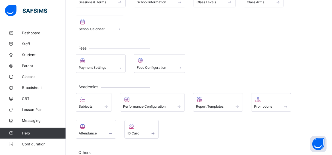
scroll to position [70, 0]
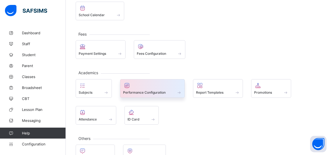
click at [160, 90] on span at bounding box center [152, 89] width 59 height 1
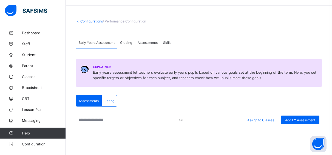
scroll to position [14, 0]
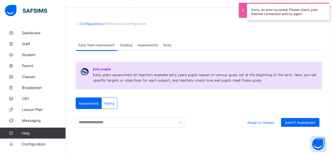
click at [127, 43] on span "Grading" at bounding box center [126, 45] width 12 height 4
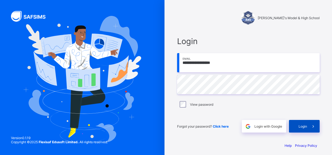
click at [302, 124] on div "Login" at bounding box center [304, 126] width 31 height 13
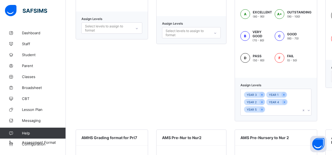
scroll to position [191, 0]
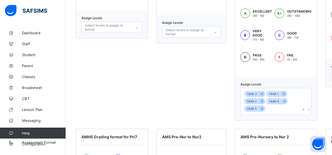
click at [311, 109] on div "YEAR 3 YEAR 1 YEAR 2 YEAR 4 YEAR 5" at bounding box center [275, 101] width 71 height 27
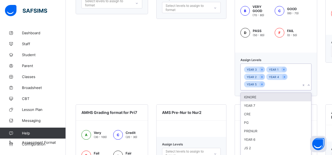
scroll to position [223, 0]
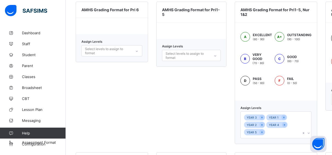
scroll to position [153, 0]
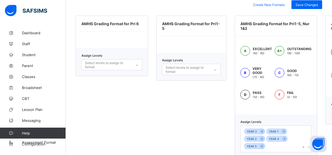
click at [284, 94] on div "F" at bounding box center [279, 95] width 10 height 10
click at [218, 67] on div at bounding box center [214, 69] width 9 height 9
click at [214, 38] on div at bounding box center [191, 44] width 70 height 16
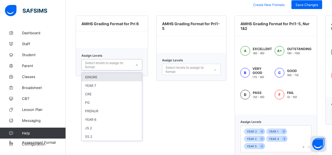
click at [138, 64] on icon at bounding box center [136, 64] width 3 height 5
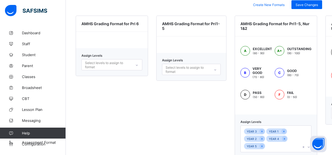
click at [160, 88] on div "AMHS Grading Format for Pri1-5 Assign Levels Select levels to assign to format" at bounding box center [191, 87] width 70 height 142
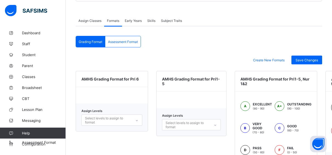
scroll to position [97, 0]
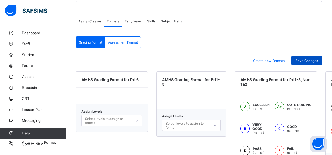
click at [306, 59] on span "Save Changes" at bounding box center [306, 61] width 22 height 4
click at [129, 40] on span "Assessment Format" at bounding box center [123, 42] width 30 height 4
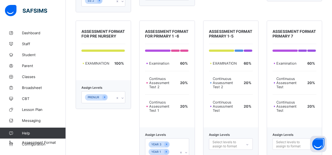
scroll to position [312, 0]
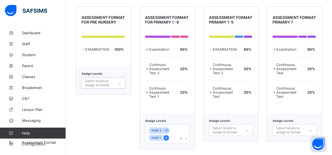
click at [167, 138] on icon at bounding box center [165, 138] width 1 height 2
click at [167, 131] on icon at bounding box center [166, 130] width 3 height 4
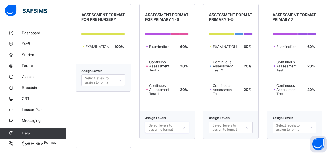
scroll to position [321, 0]
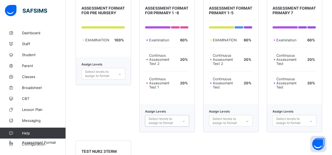
click at [251, 120] on div "Select levels to assign to format" at bounding box center [231, 120] width 44 height 11
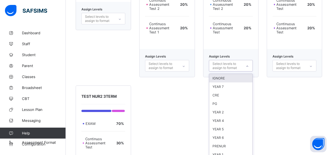
scroll to position [379, 0]
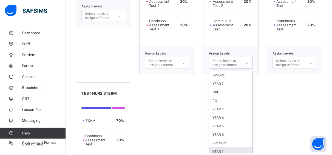
click at [240, 149] on div "YEAR 1" at bounding box center [230, 151] width 43 height 8
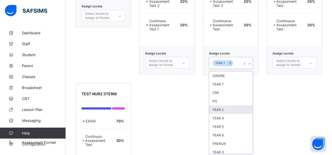
click at [233, 107] on div "YEAR 2" at bounding box center [230, 109] width 43 height 8
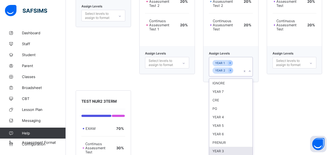
click at [233, 150] on div "YEAR 3" at bounding box center [230, 151] width 43 height 8
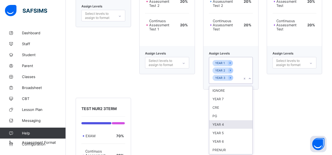
click at [228, 125] on div "YEAR 4" at bounding box center [230, 124] width 43 height 8
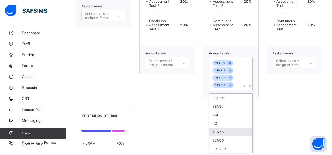
click at [227, 131] on div "YEAR 5" at bounding box center [230, 132] width 43 height 8
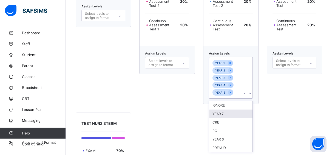
click at [270, 116] on div "Assessment format for High School Exam 70 % CA 2 15 % CA 1 15 % Assign Levels J…" at bounding box center [199, 4] width 246 height 429
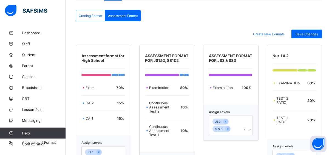
scroll to position [114, 0]
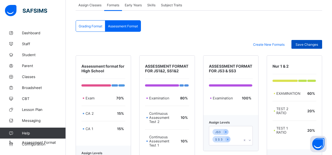
click at [318, 44] on span "Save Changes" at bounding box center [306, 44] width 22 height 4
click at [141, 4] on span "Early Years" at bounding box center [133, 5] width 17 height 4
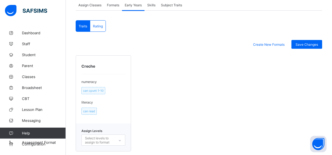
click at [121, 139] on icon at bounding box center [119, 140] width 3 height 5
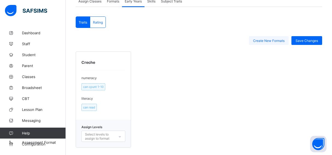
click at [270, 40] on span "Create New Formats" at bounding box center [268, 41] width 31 height 4
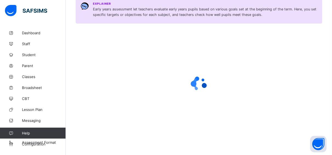
scroll to position [80, 0]
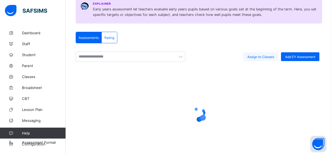
click at [262, 58] on span "Assign to Classes" at bounding box center [260, 57] width 27 height 4
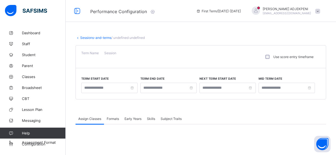
type input "**********"
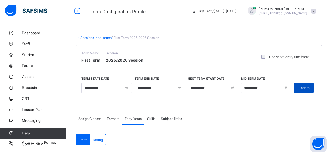
click at [303, 84] on div "Update" at bounding box center [303, 88] width 19 height 10
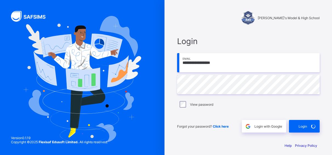
scroll to position [4, 0]
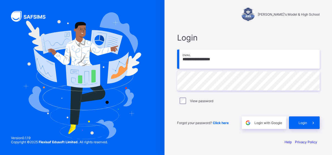
click at [307, 121] on span "Login" at bounding box center [302, 123] width 8 height 4
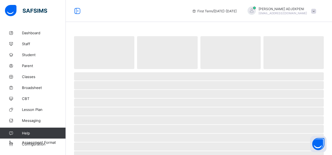
click at [197, 8] on div "First Term / [DATE]-[DATE] [PERSON_NAME] [EMAIL_ADDRESS][DOMAIN_NAME]" at bounding box center [166, 11] width 332 height 22
